Goal: Transaction & Acquisition: Register for event/course

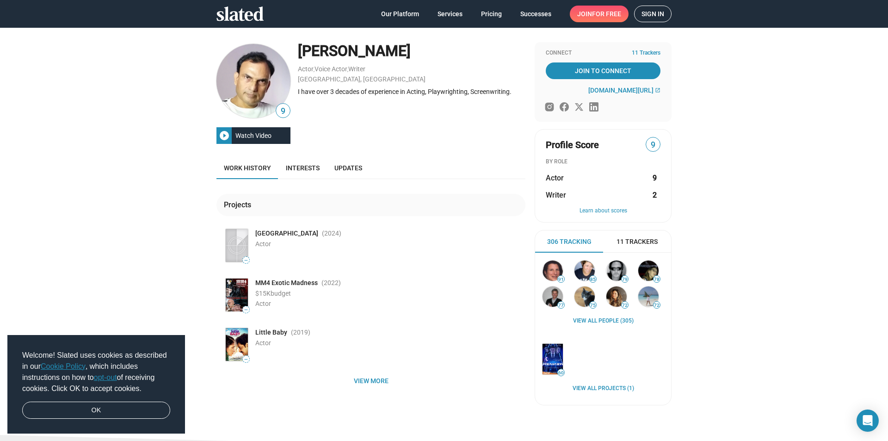
click at [265, 279] on span "MM4 Exotic Madness" at bounding box center [286, 282] width 62 height 9
copy div "MM4 Exotic Madness"
click at [239, 11] on icon at bounding box center [239, 13] width 47 height 14
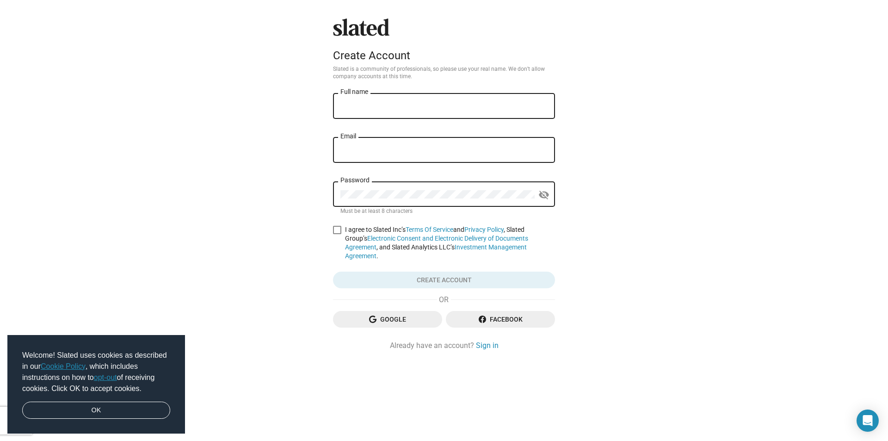
click at [412, 311] on span "Google" at bounding box center [387, 319] width 94 height 17
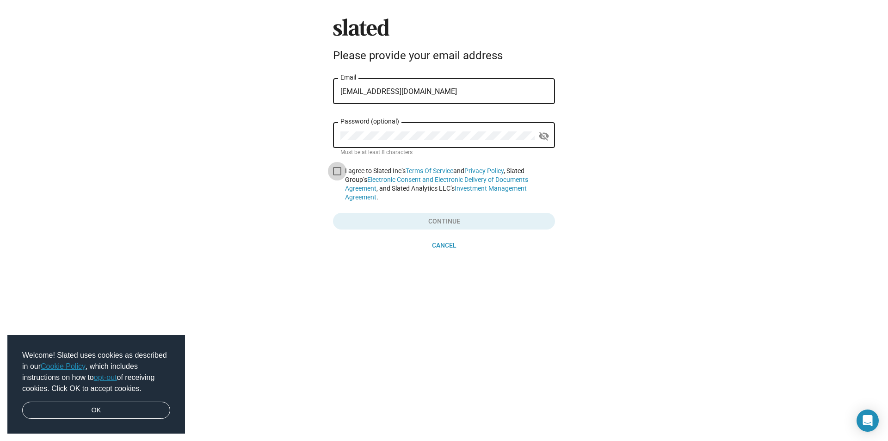
click at [338, 175] on span at bounding box center [337, 171] width 8 height 8
click at [337, 175] on input "I agree to Slated Inc’s Terms Of Service and Privacy Policy , Slated Group’s El…" at bounding box center [337, 175] width 0 height 0
checkbox input "true"
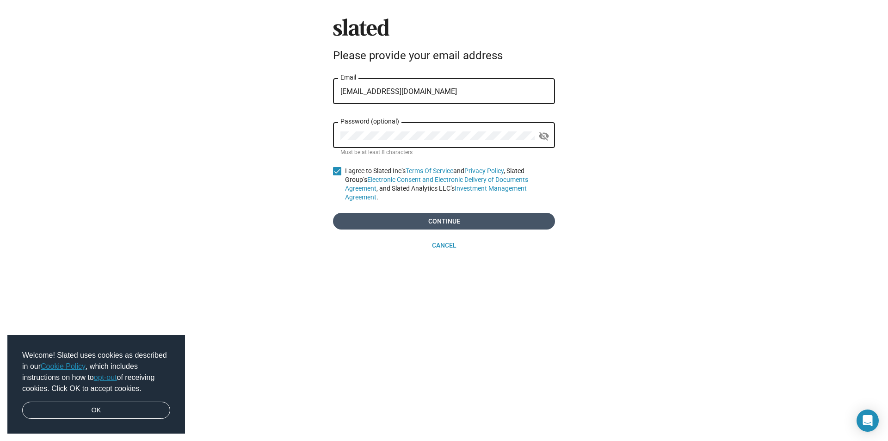
click at [434, 213] on span "Continue" at bounding box center [443, 221] width 207 height 17
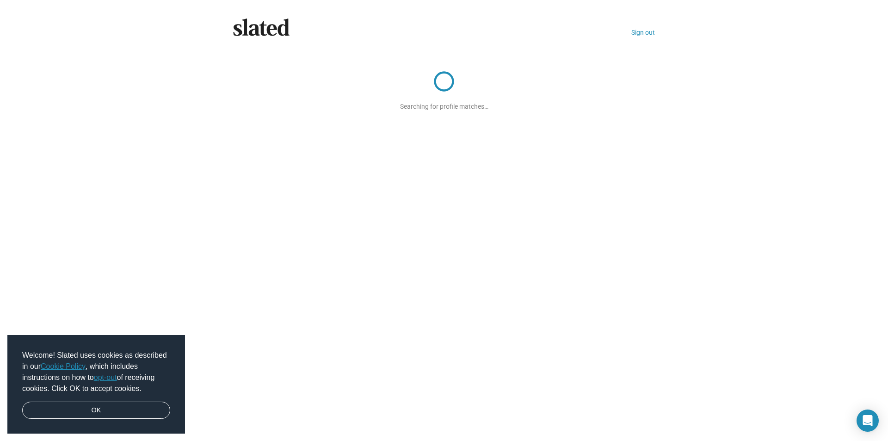
click at [268, 23] on icon at bounding box center [261, 27] width 56 height 18
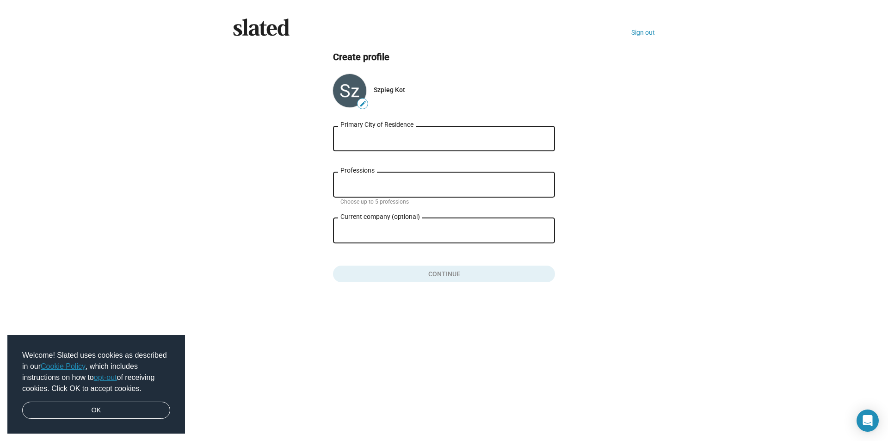
click at [276, 22] on icon at bounding box center [261, 27] width 56 height 18
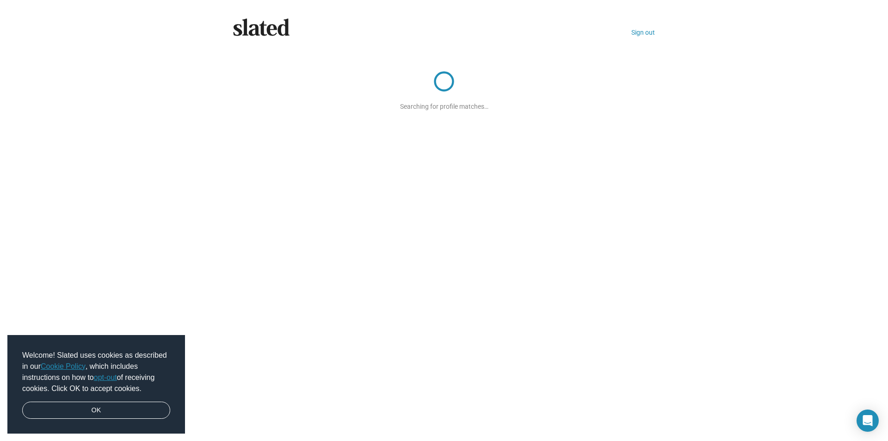
click at [276, 22] on icon at bounding box center [261, 27] width 56 height 18
click at [271, 28] on icon at bounding box center [261, 27] width 56 height 18
click at [341, 158] on div "Slated Sign out Searching for profile matches…" at bounding box center [444, 220] width 888 height 441
click at [275, 27] on icon at bounding box center [261, 26] width 56 height 17
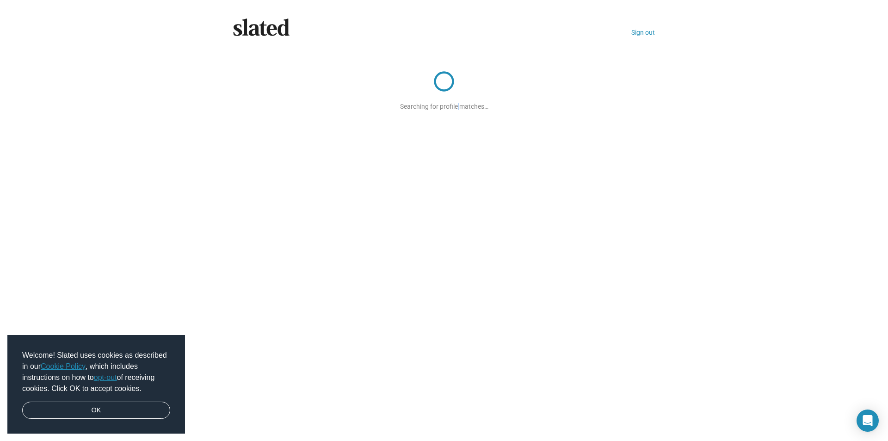
click at [459, 95] on div "Searching for profile matches…" at bounding box center [444, 80] width 222 height 59
click at [123, 403] on link "OK" at bounding box center [96, 410] width 148 height 18
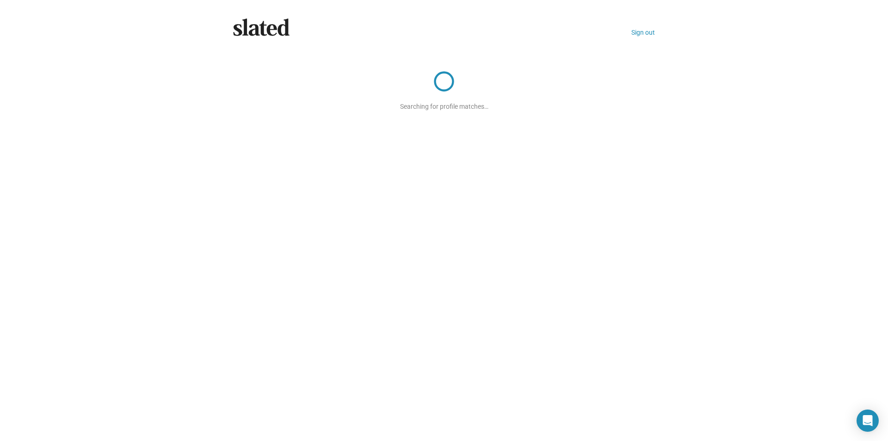
click at [463, 67] on div "Searching for profile matches…" at bounding box center [444, 80] width 222 height 59
drag, startPoint x: 469, startPoint y: 89, endPoint x: 609, endPoint y: 199, distance: 177.8
click at [472, 90] on div "Searching for profile matches…" at bounding box center [444, 80] width 222 height 59
click at [874, 414] on icon "Open Intercom Messenger" at bounding box center [867, 420] width 13 height 13
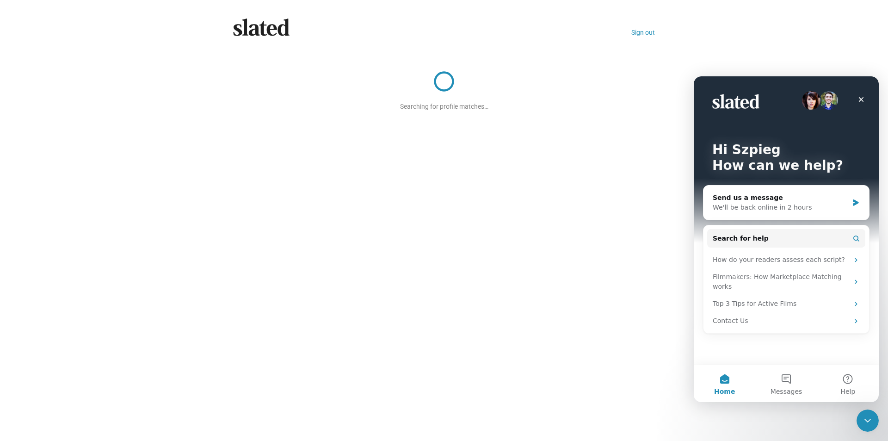
click at [515, 310] on div "Slated Sign out Searching for profile matches…" at bounding box center [444, 220] width 888 height 441
click at [566, 145] on div "Slated Sign out Searching for profile matches…" at bounding box center [444, 220] width 888 height 441
click at [254, 31] on icon at bounding box center [261, 27] width 56 height 18
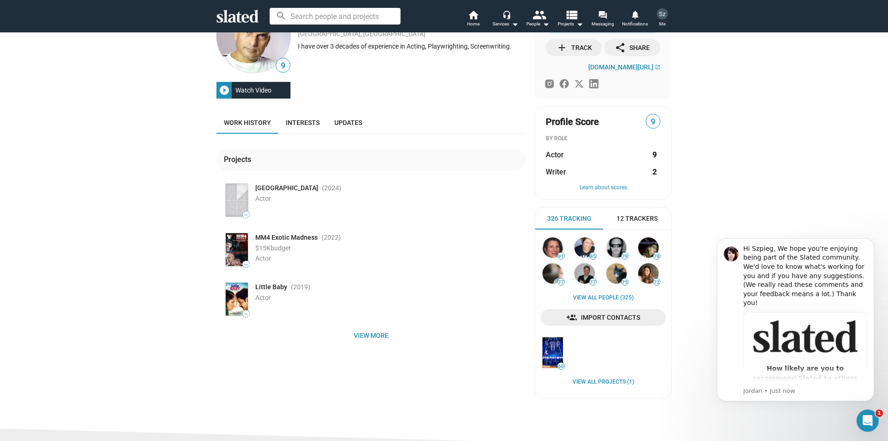
scroll to position [62, 0]
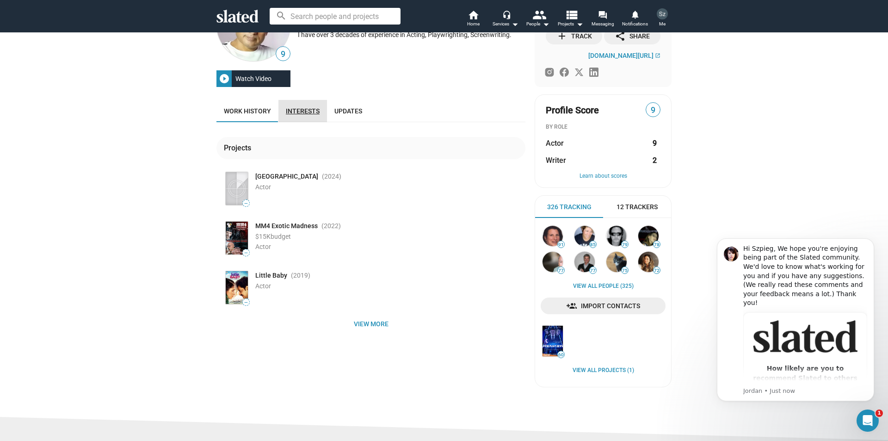
click at [304, 117] on link "Interests" at bounding box center [302, 111] width 49 height 22
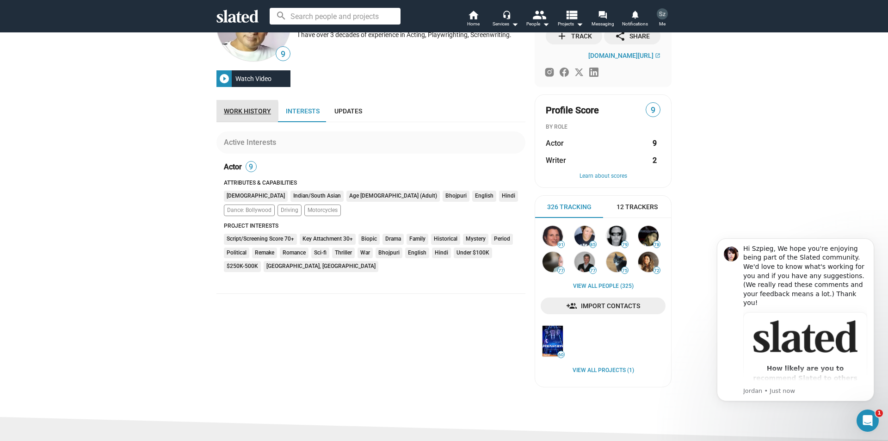
click at [235, 111] on span "Work history" at bounding box center [247, 110] width 47 height 7
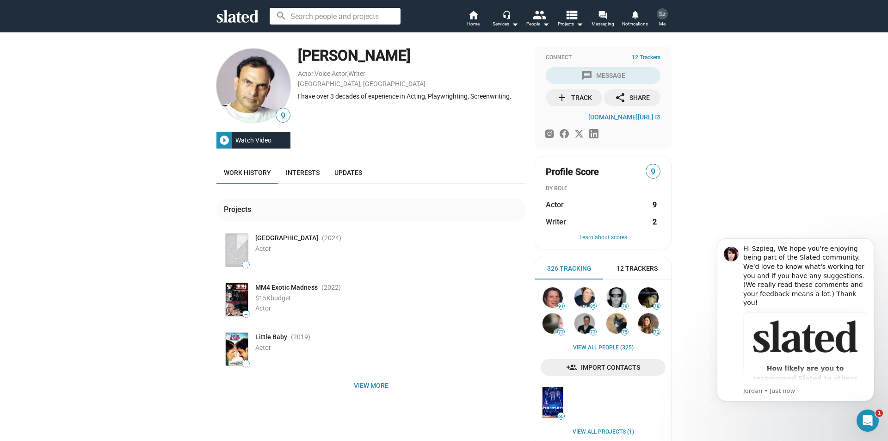
click at [324, 16] on input at bounding box center [335, 16] width 131 height 17
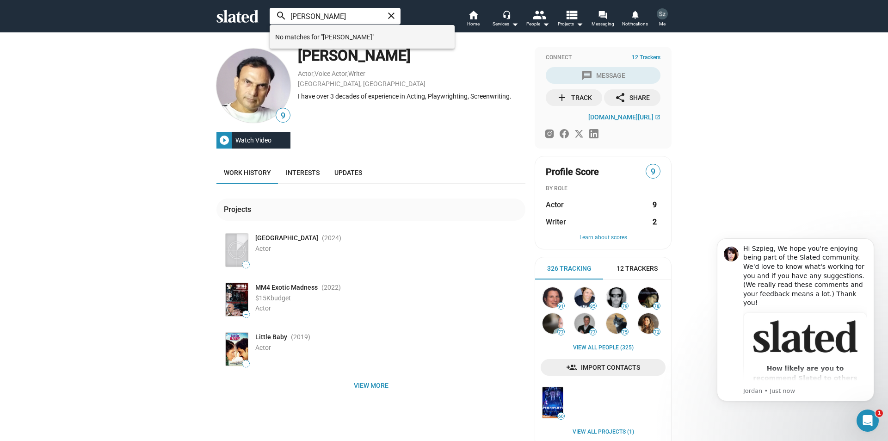
type input "[PERSON_NAME]"
click at [345, 43] on span "No matches for "[PERSON_NAME]"" at bounding box center [362, 37] width 174 height 18
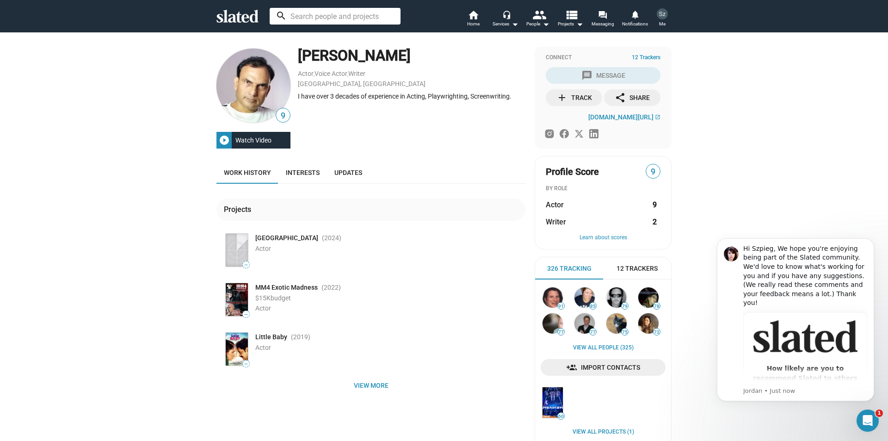
click at [332, 13] on input at bounding box center [335, 16] width 131 height 17
type input "mm4 exotic"
